Goal: Navigation & Orientation: Find specific page/section

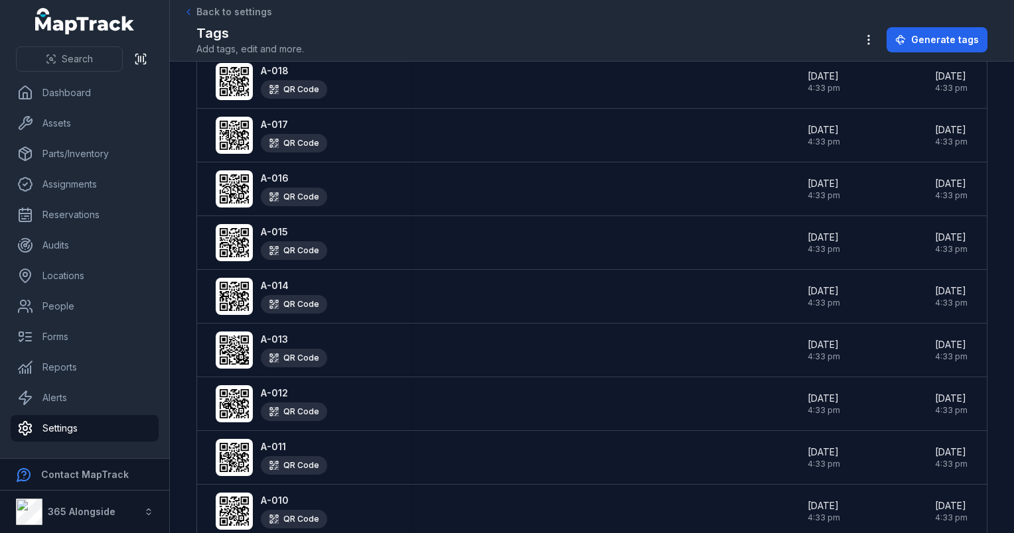
scroll to position [2415, 0]
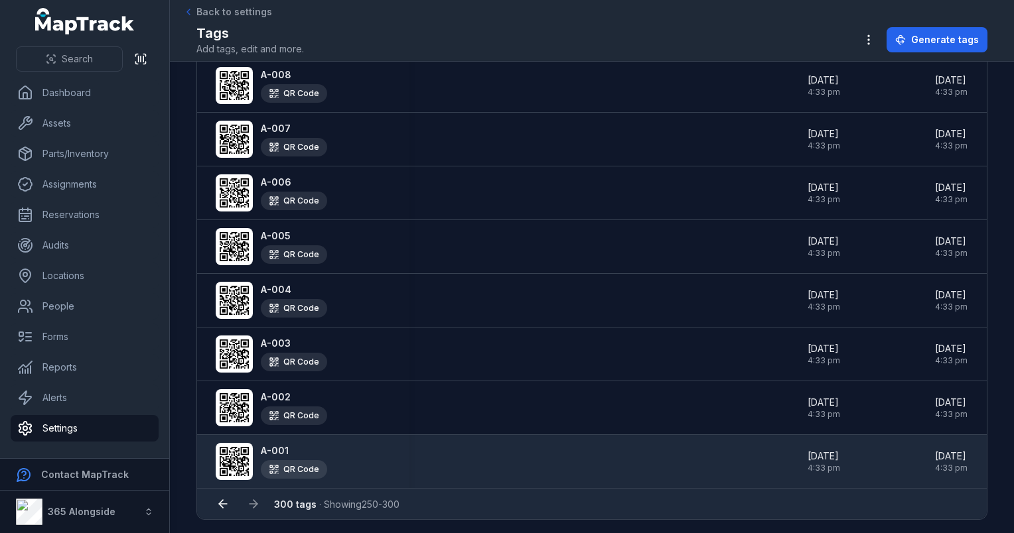
click at [287, 462] on div "QR Code" at bounding box center [294, 469] width 66 height 19
click at [840, 450] on span "[DATE]" at bounding box center [823, 456] width 33 height 13
click at [272, 444] on strong "A-001" at bounding box center [294, 450] width 66 height 13
click at [231, 448] on icon at bounding box center [234, 461] width 29 height 29
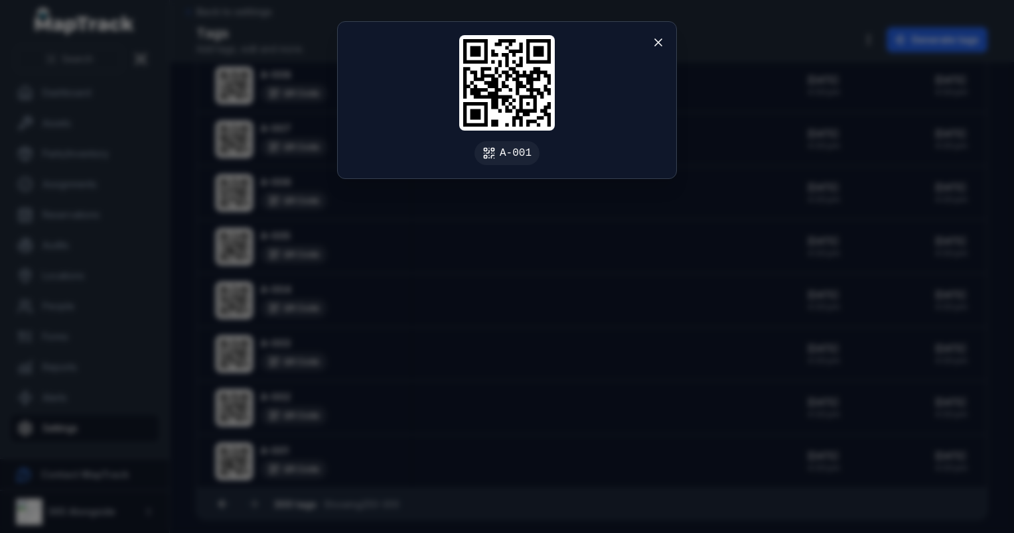
click at [553, 150] on div "A-001" at bounding box center [507, 100] width 338 height 157
click at [663, 48] on icon at bounding box center [657, 42] width 13 height 13
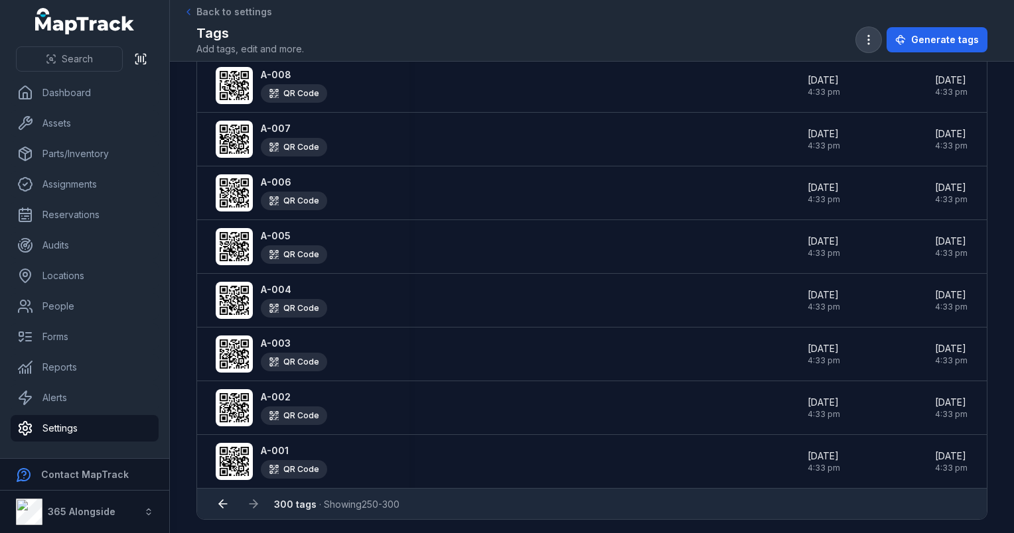
click at [862, 47] on button "button" at bounding box center [868, 39] width 25 height 25
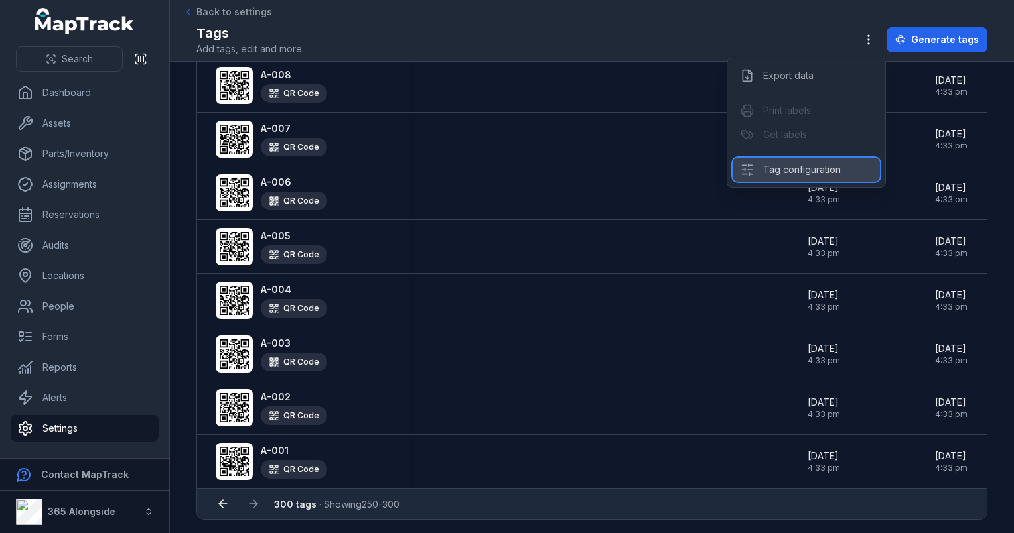
click at [800, 168] on div "Tag configuration" at bounding box center [805, 170] width 147 height 24
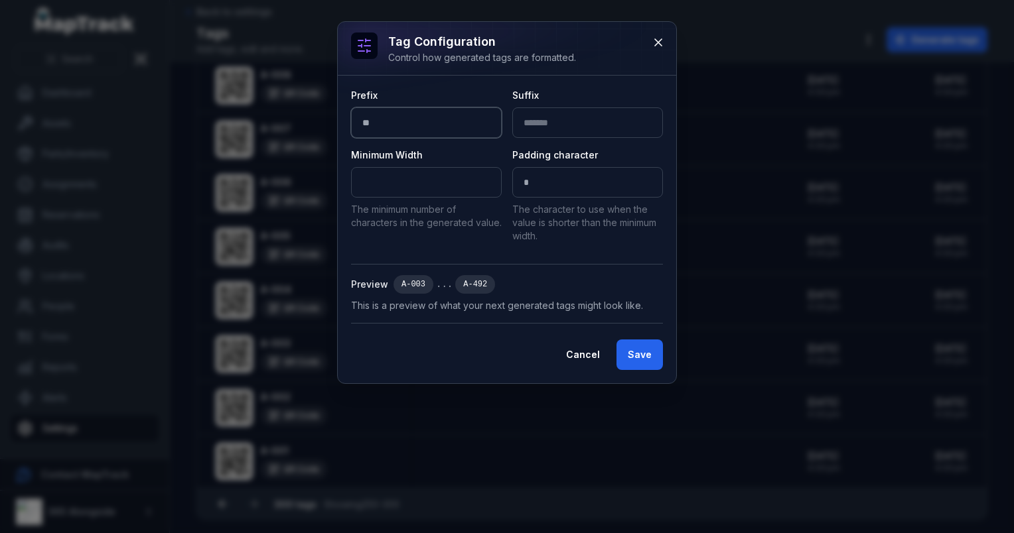
click at [383, 121] on input "**" at bounding box center [426, 122] width 151 height 31
click at [659, 43] on icon at bounding box center [658, 42] width 7 height 7
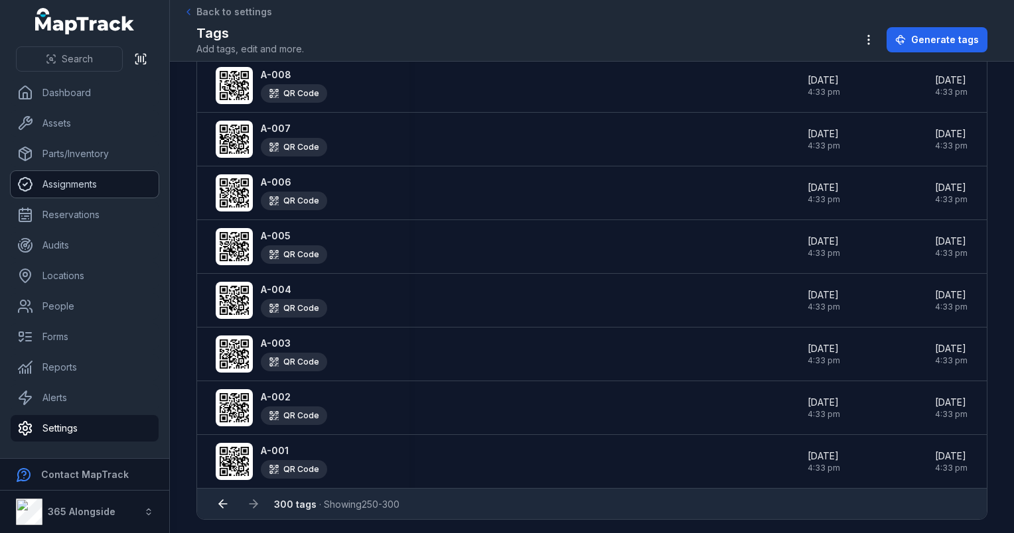
click at [94, 183] on link "Assignments" at bounding box center [85, 184] width 148 height 27
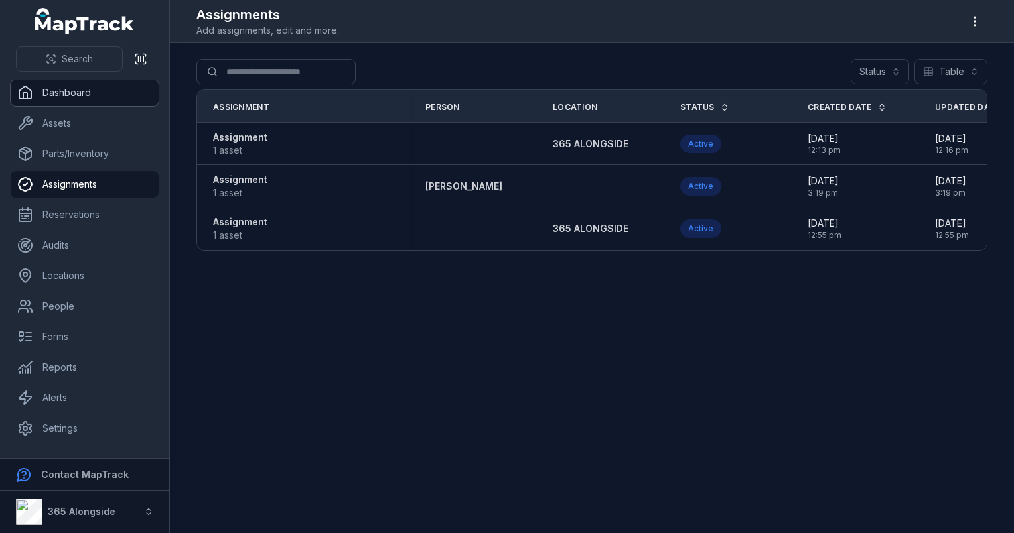
click at [82, 96] on link "Dashboard" at bounding box center [85, 93] width 148 height 27
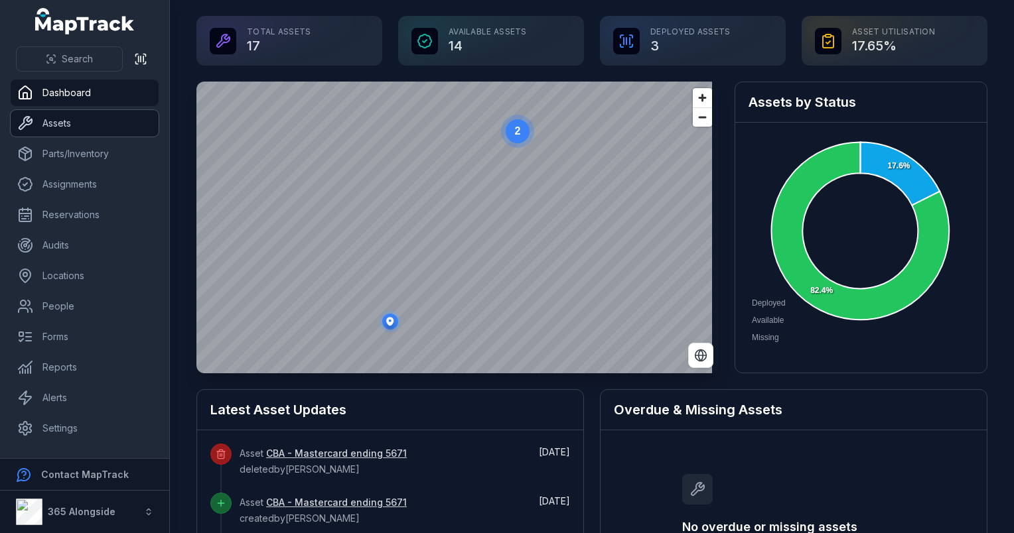
click at [53, 131] on link "Assets" at bounding box center [85, 123] width 148 height 27
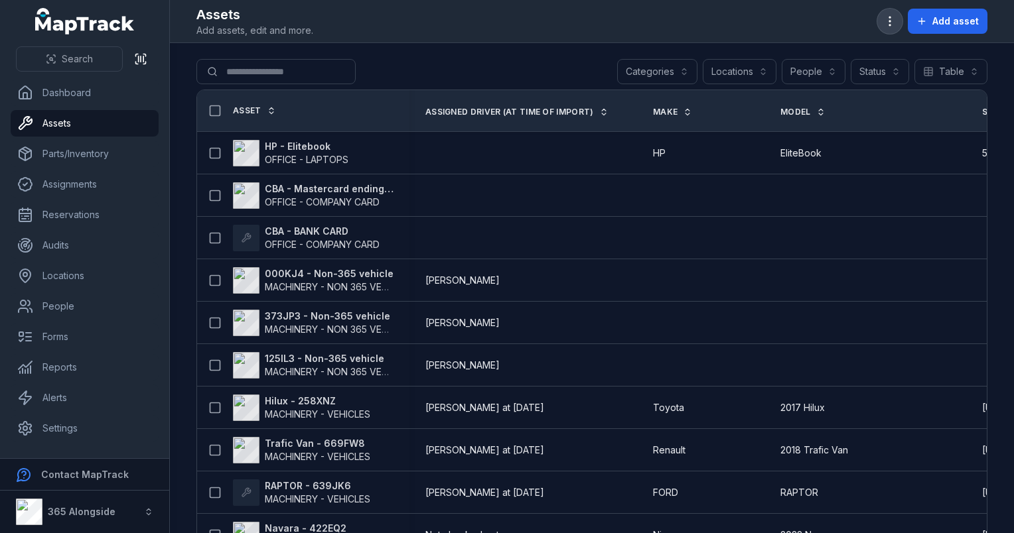
click at [892, 23] on icon "button" at bounding box center [889, 21] width 13 height 13
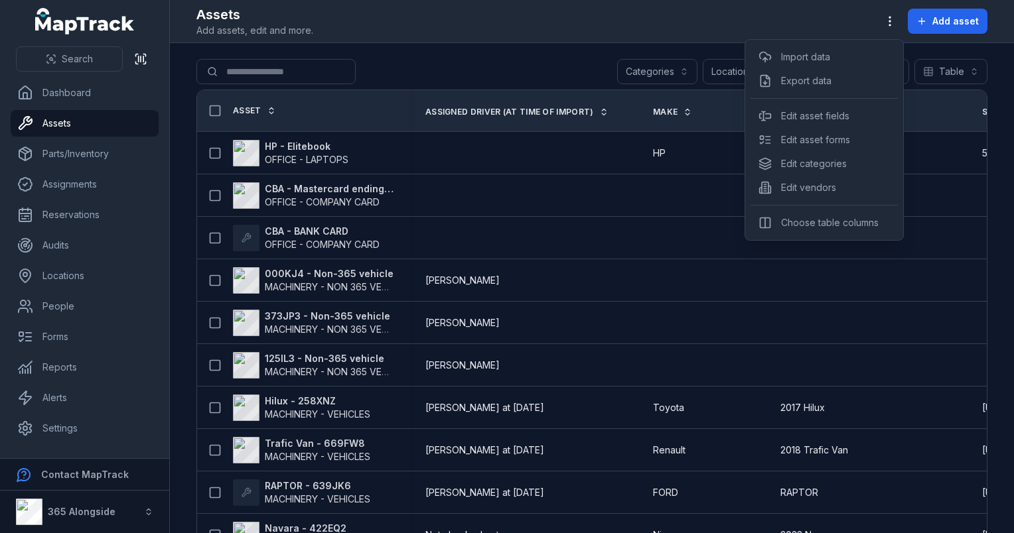
click at [494, 70] on div "Toggle Navigation Assets Add assets, edit and more. Add asset Search for assets…" at bounding box center [592, 266] width 844 height 533
